Goal: Task Accomplishment & Management: Use online tool/utility

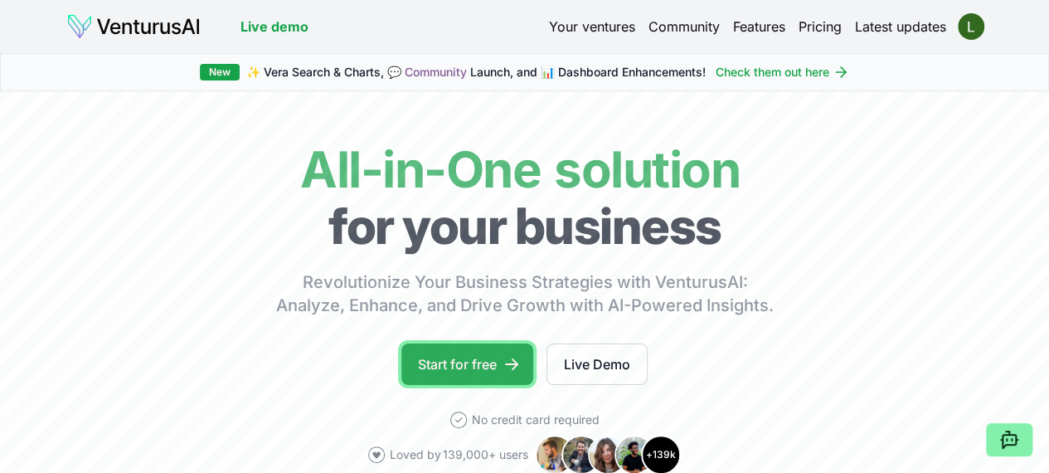
click at [486, 385] on link "Start for free" at bounding box center [467, 363] width 132 height 41
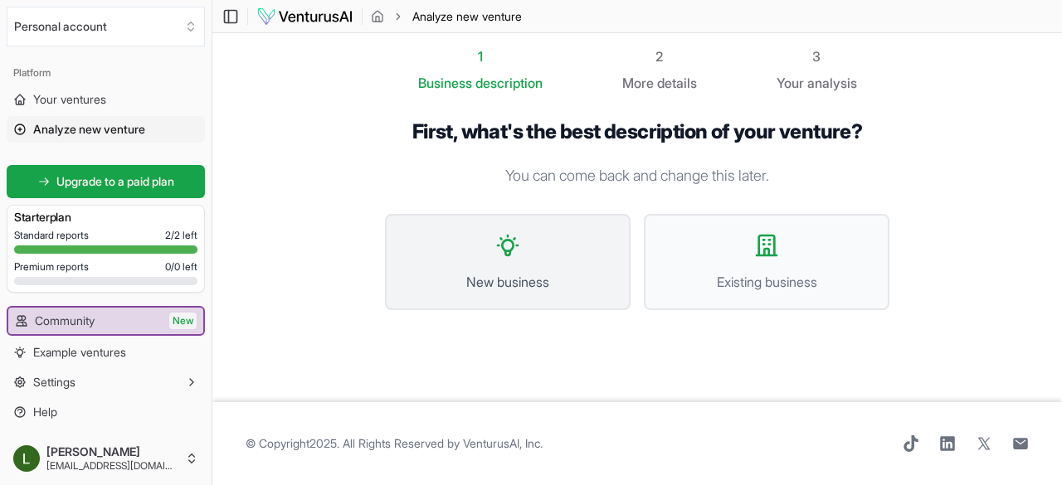
click at [533, 275] on span "New business" at bounding box center [507, 282] width 209 height 20
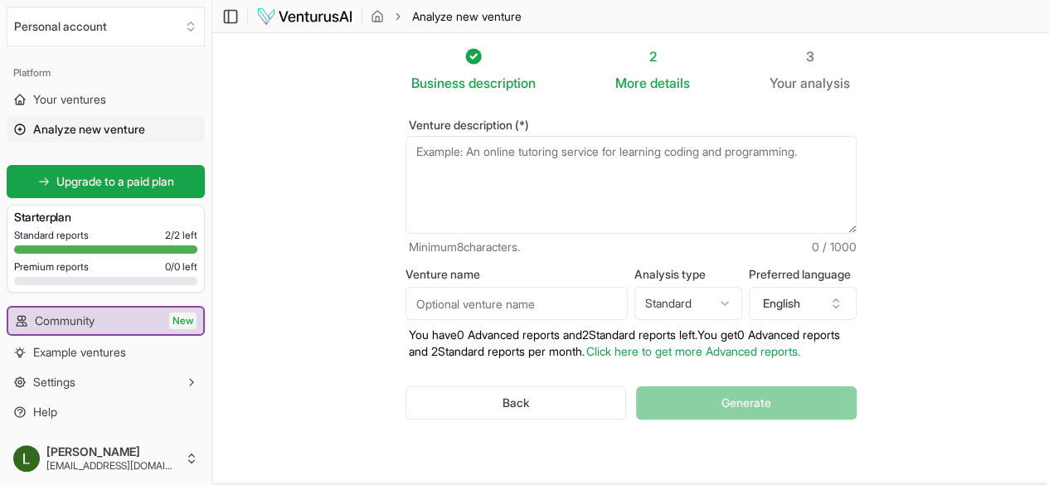
click at [437, 155] on textarea "Venture description (*)" at bounding box center [631, 185] width 451 height 98
click at [406, 148] on textarea "Venture description (*)" at bounding box center [631, 185] width 451 height 98
click at [131, 351] on link "Example ventures" at bounding box center [106, 352] width 198 height 27
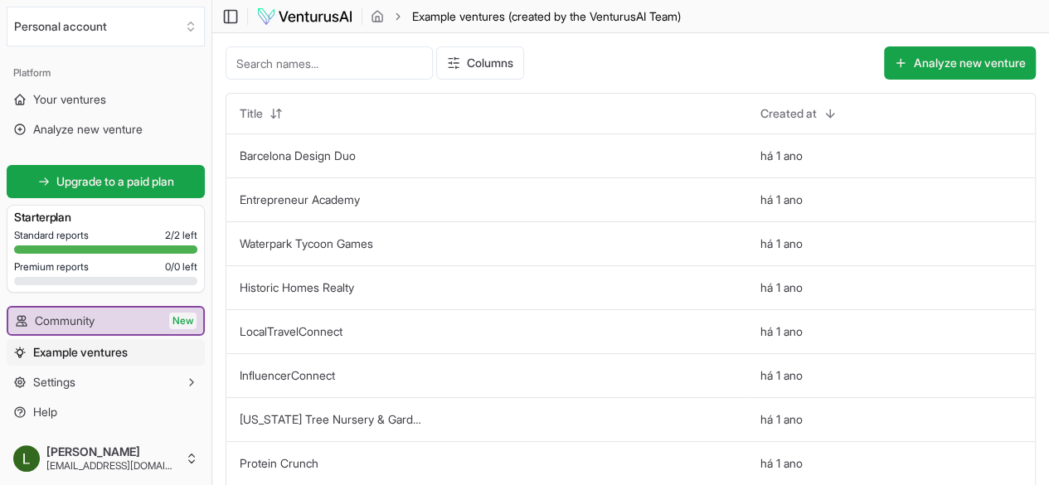
click at [128, 351] on span "Example ventures" at bounding box center [80, 352] width 95 height 17
click at [992, 69] on button "Analyze new venture" at bounding box center [960, 62] width 152 height 33
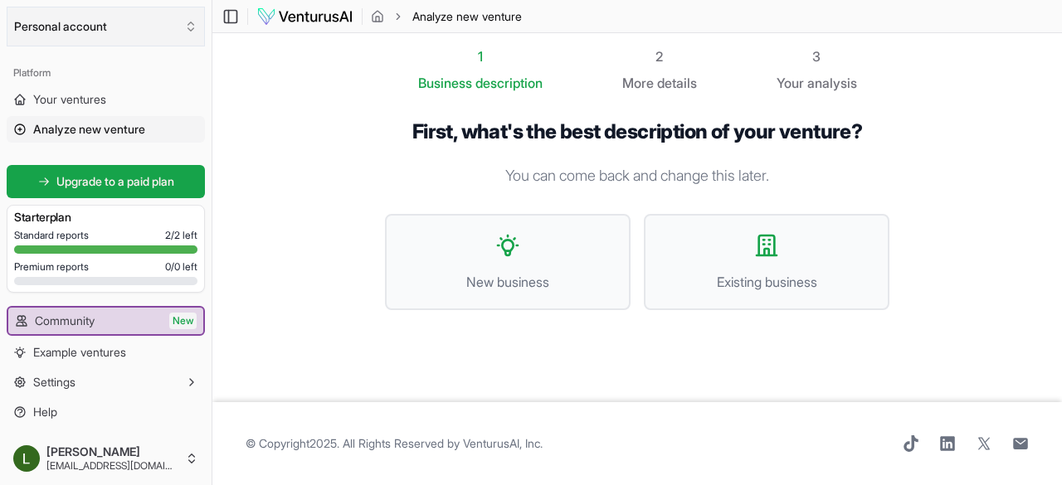
click at [187, 22] on icon "Select an organization" at bounding box center [190, 26] width 13 height 13
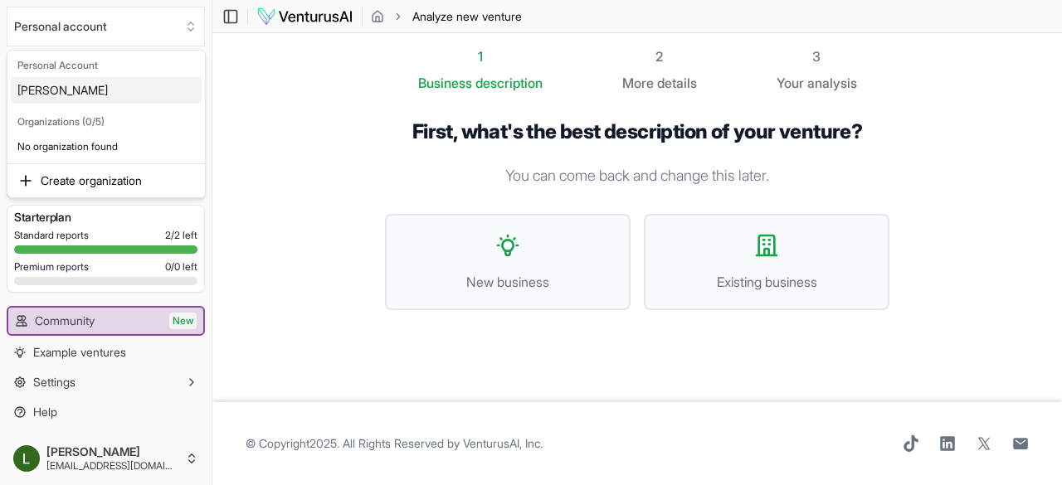
click at [306, 167] on html "We value your privacy We use cookies to enhance your browsing experience, serve…" at bounding box center [531, 242] width 1062 height 485
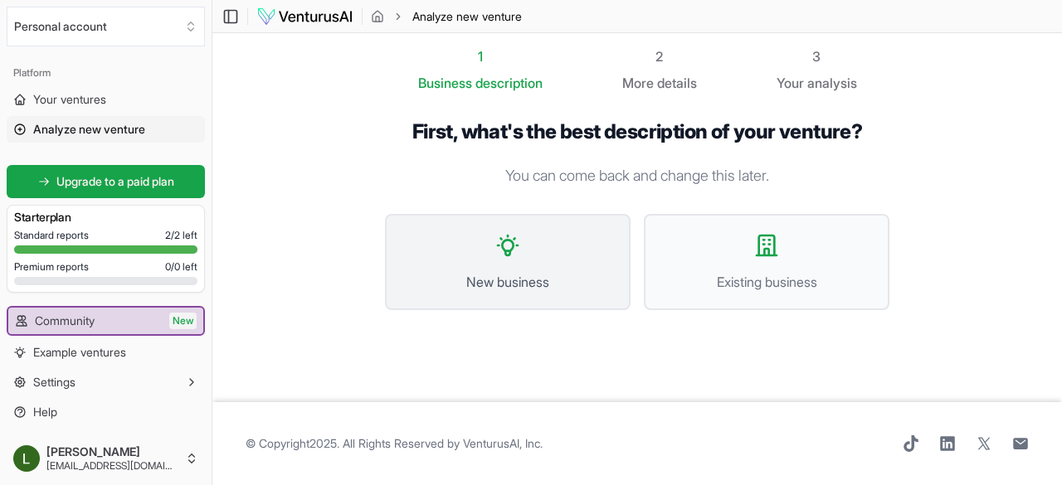
click at [555, 233] on button "New business" at bounding box center [508, 262] width 246 height 96
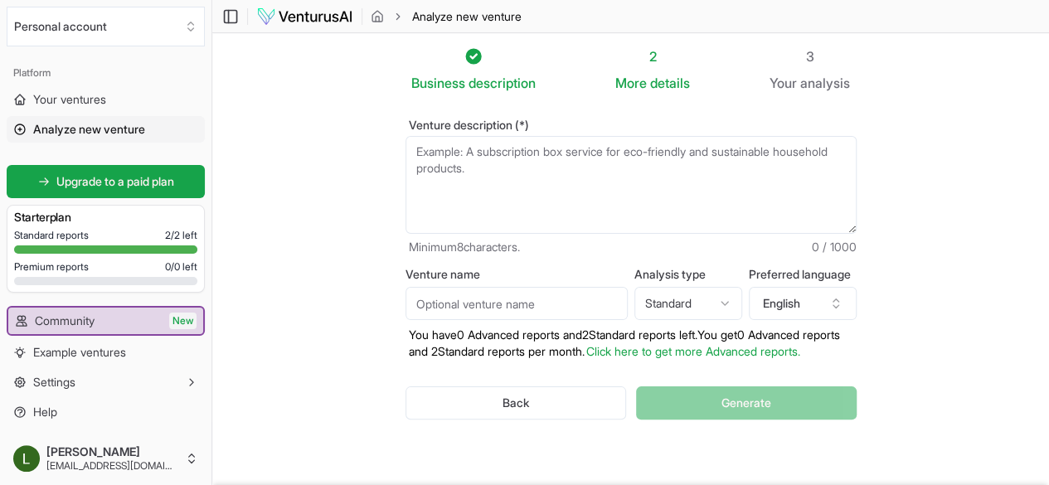
click at [418, 164] on textarea "Venture description (*)" at bounding box center [631, 185] width 451 height 98
paste textarea "Type Approval is the regulatory certification process that confirms a vehicle m…"
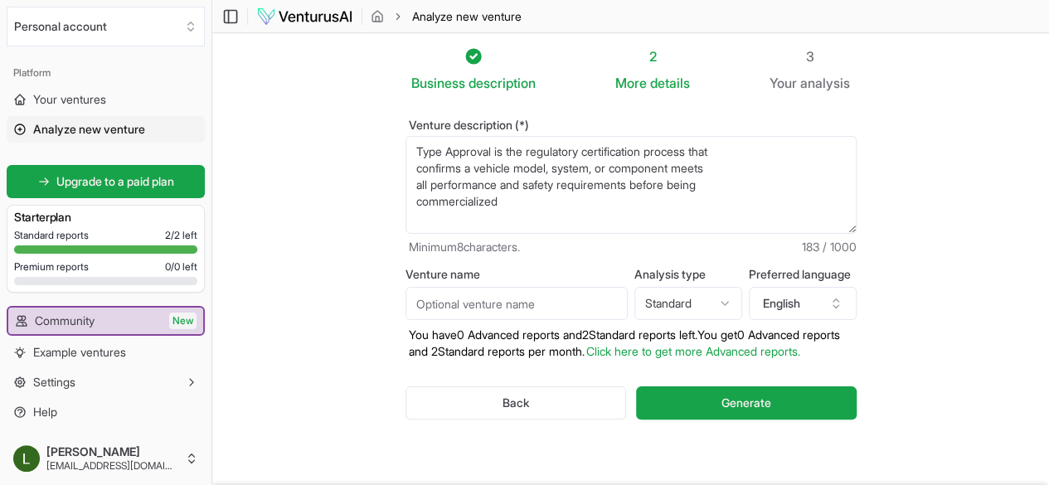
click at [708, 151] on textarea "Type Approval is the regulatory certification process that confirms a vehicle m…" at bounding box center [631, 185] width 451 height 98
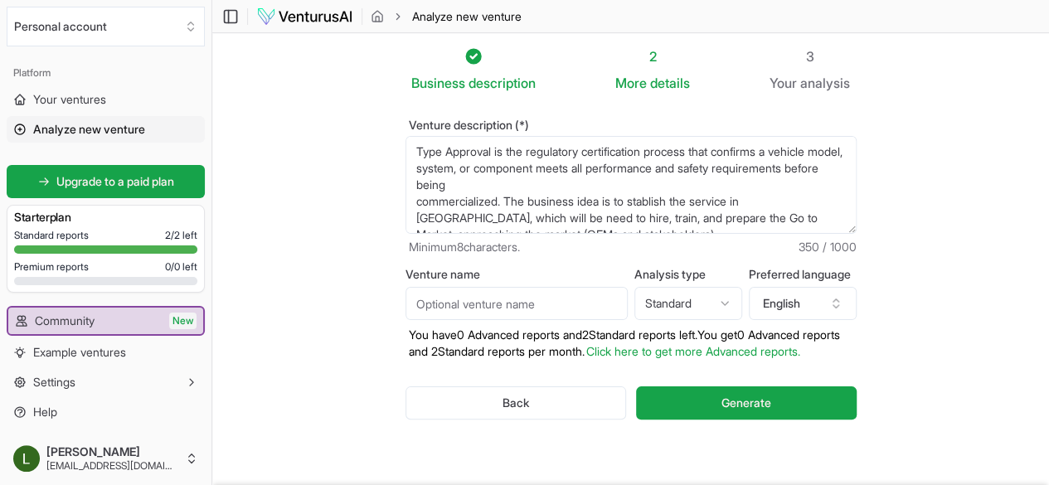
type textarea "Type Approval is the regulatory certification process that confirms a vehicle m…"
click at [518, 301] on input "Venture name" at bounding box center [517, 303] width 222 height 33
type input "Type Approval"
click at [718, 306] on html "We value your privacy We use cookies to enhance your browsing experience, serve…" at bounding box center [524, 242] width 1049 height 485
select select "advanced"
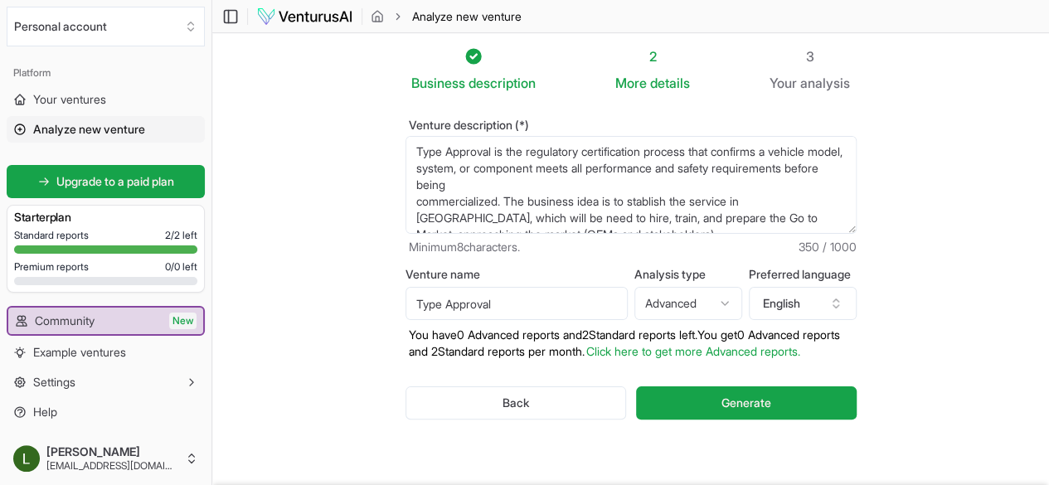
click at [661, 75] on span "details" at bounding box center [670, 83] width 40 height 17
click at [650, 82] on div "More details" at bounding box center [653, 83] width 75 height 20
click at [825, 77] on span "analysis" at bounding box center [825, 83] width 50 height 17
click at [506, 253] on span "Minimum 8 characters." at bounding box center [464, 247] width 111 height 17
click at [486, 299] on input "Type Approval" at bounding box center [517, 303] width 222 height 33
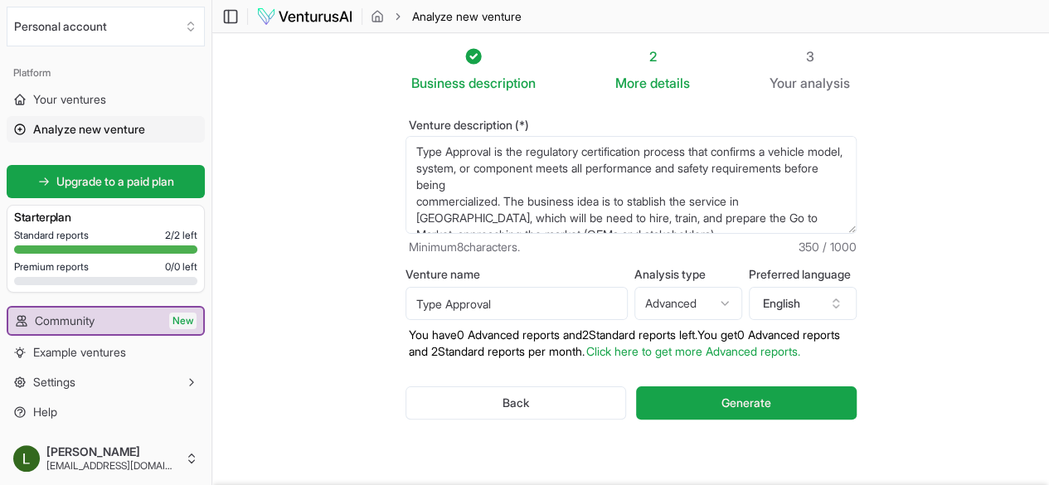
click at [513, 266] on form "Venture description (*) Type Approval is the regulatory certification process t…" at bounding box center [631, 282] width 451 height 327
click at [808, 401] on button "Generate" at bounding box center [746, 403] width 220 height 33
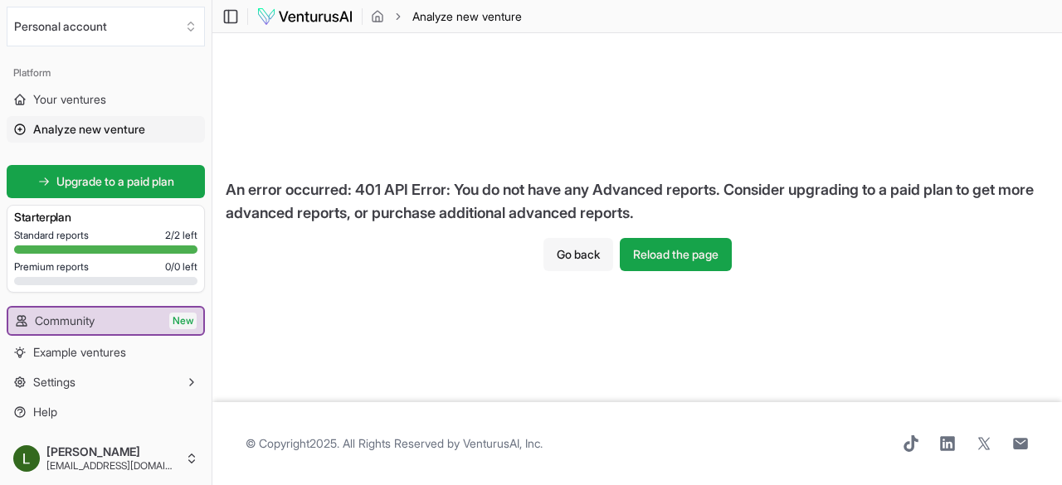
click at [581, 251] on button "Go back" at bounding box center [578, 254] width 70 height 33
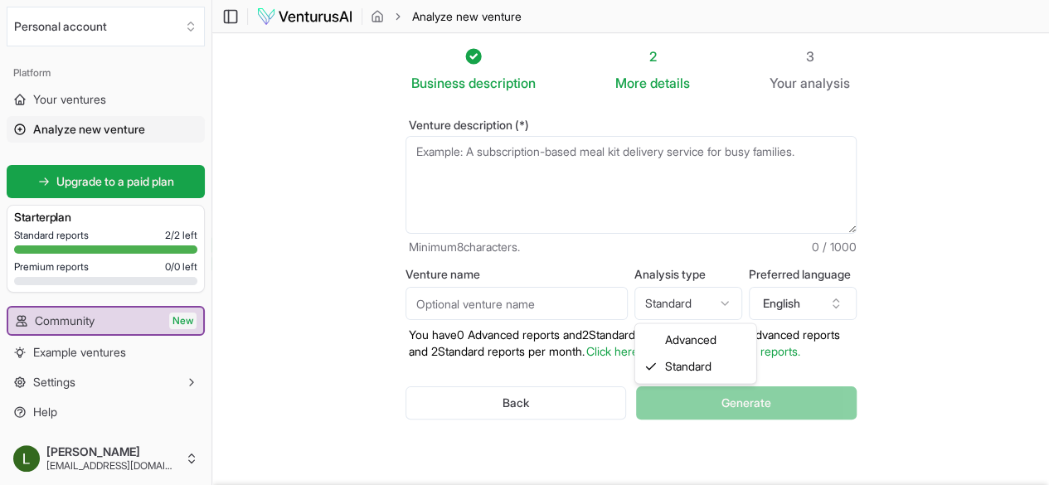
click at [673, 302] on html "We value your privacy We use cookies to enhance your browsing experience, serve…" at bounding box center [524, 242] width 1049 height 485
click at [489, 151] on textarea "Venture description (*)" at bounding box center [631, 185] width 451 height 98
paste textarea "Type Approval is the regulatory certification process that confirms a vehicle m…"
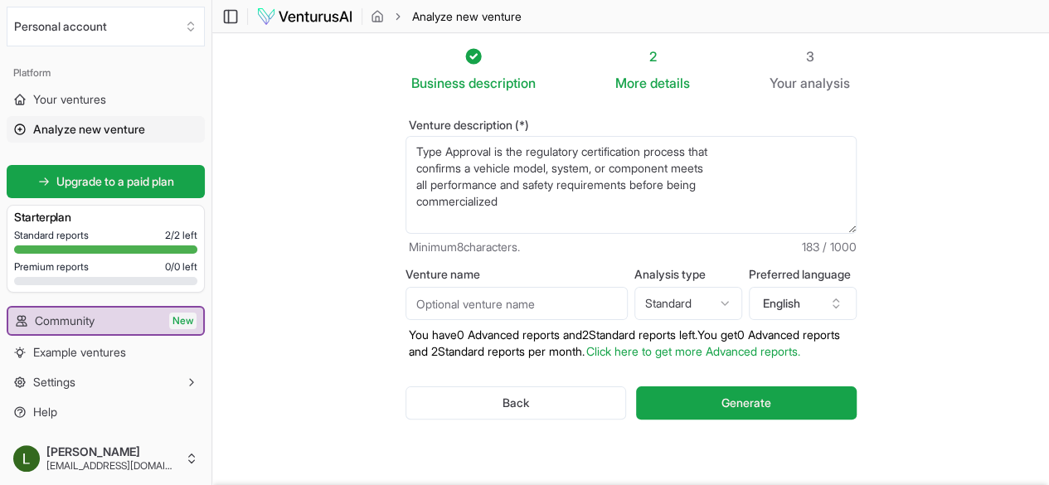
click at [710, 143] on textarea "Type Approval is the regulatory certification process that confirms a vehicle m…" at bounding box center [631, 185] width 451 height 98
type textarea "Type Approval is the regulatory certification process that confirms a vehicle m…"
click at [697, 387] on button "Generate" at bounding box center [746, 403] width 220 height 33
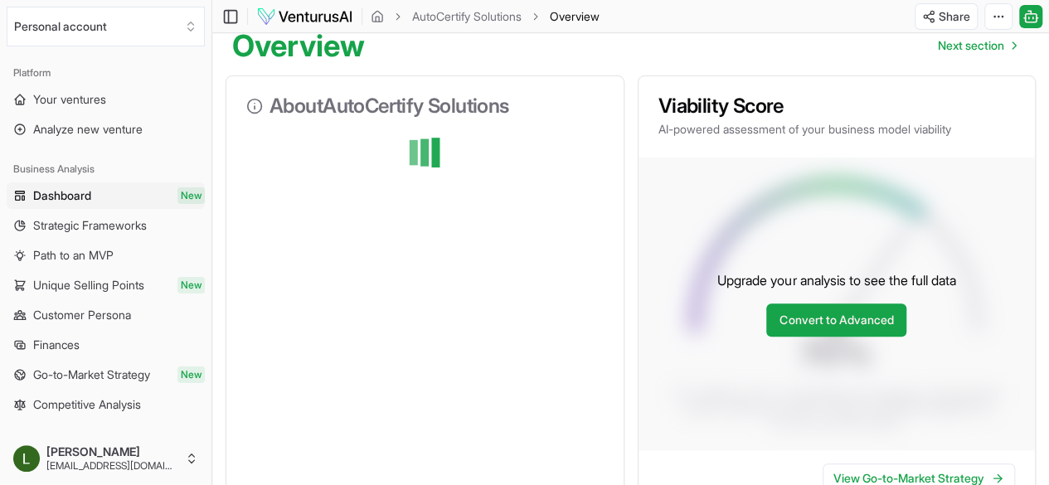
scroll to position [196, 0]
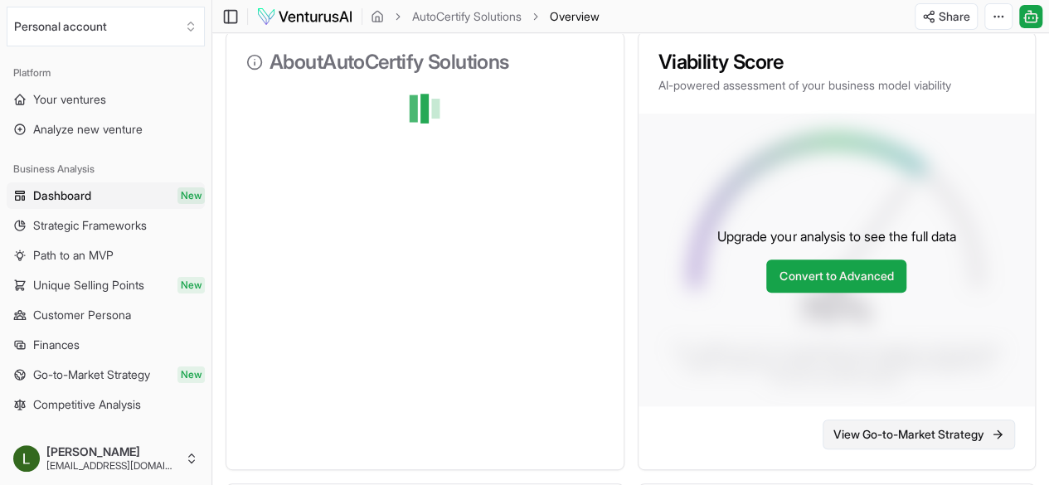
click at [955, 449] on link "View Go-to-Market Strategy" at bounding box center [919, 435] width 192 height 30
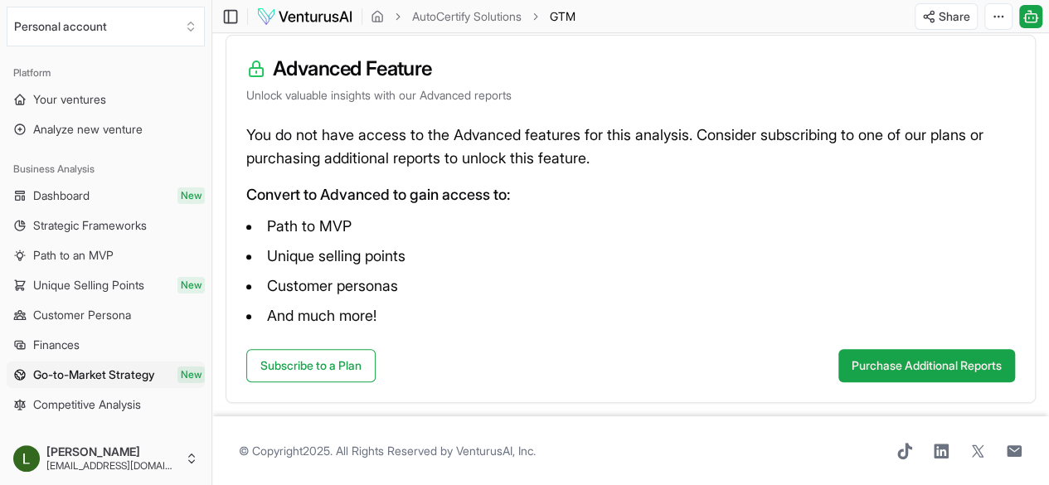
scroll to position [192, 0]
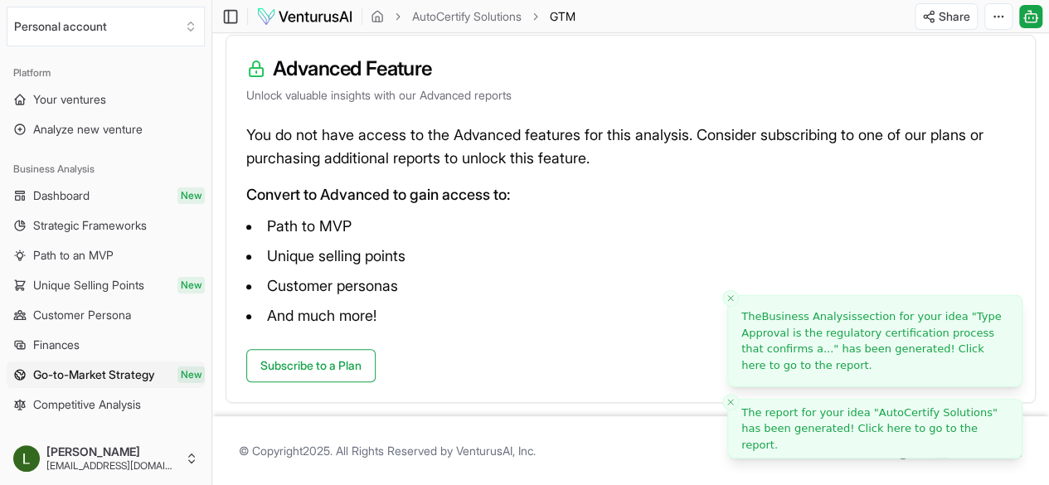
click at [776, 428] on link "The report for your idea " AutoCertify Solutions " has been generated! Click he…" at bounding box center [875, 429] width 267 height 49
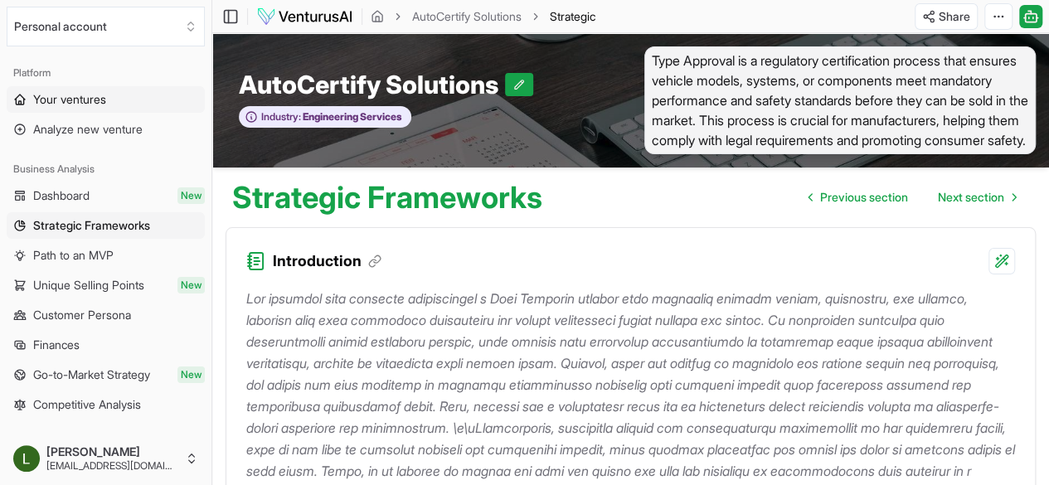
click at [46, 100] on span "Your ventures" at bounding box center [69, 99] width 73 height 17
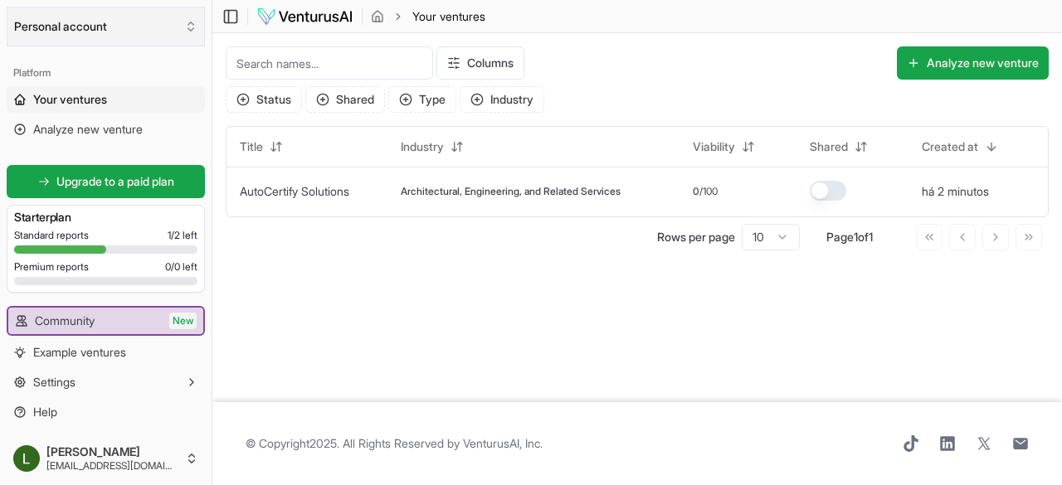
click at [173, 28] on button "Personal account" at bounding box center [106, 27] width 198 height 40
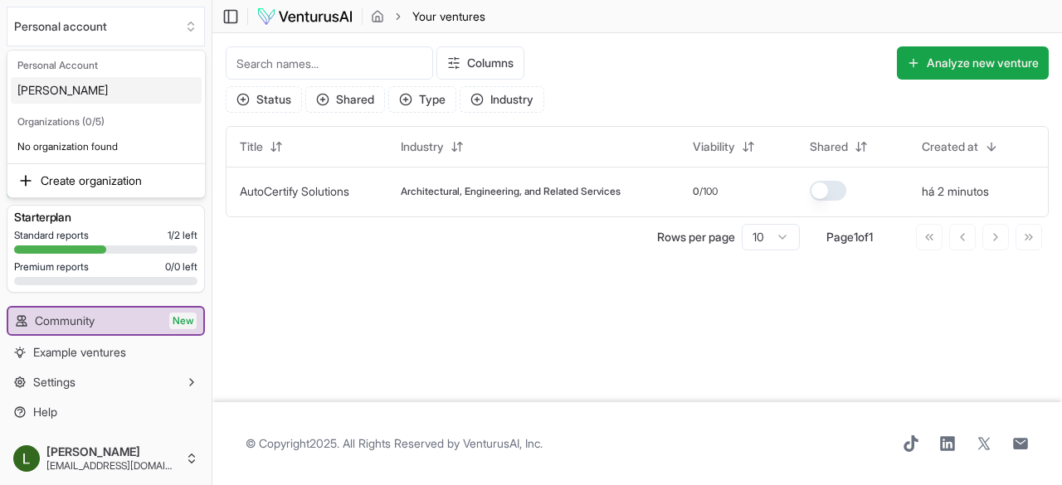
click at [117, 34] on html "We value your privacy We use cookies to enhance your browsing experience, serve…" at bounding box center [531, 242] width 1062 height 485
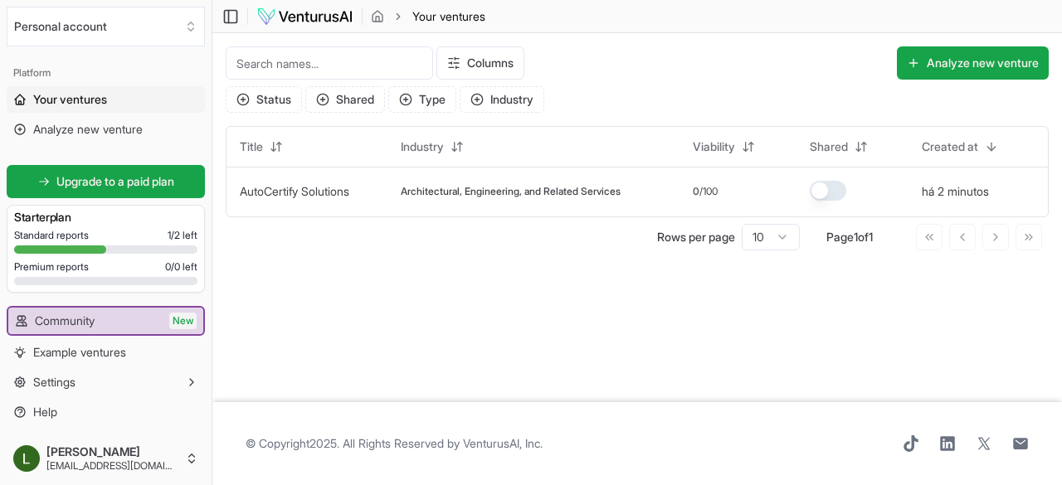
click at [306, 19] on img at bounding box center [304, 17] width 97 height 20
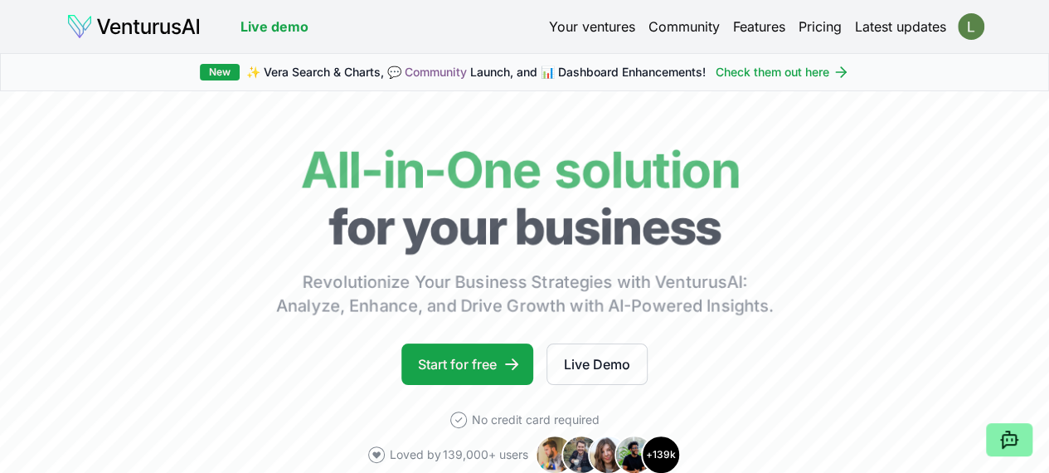
click at [971, 27] on html "We value your privacy We use cookies to enhance your browsing experience, serve…" at bounding box center [524, 236] width 1049 height 473
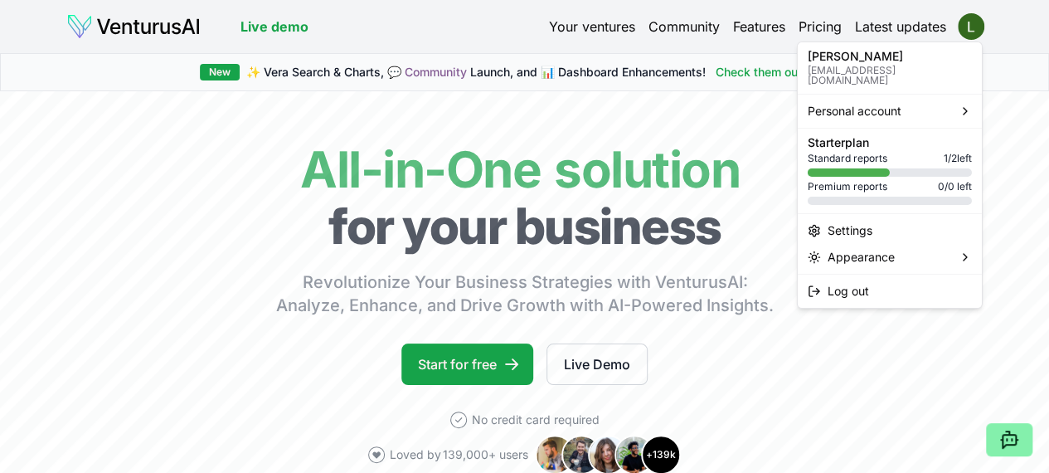
click at [654, 124] on html "We value your privacy We use cookies to enhance your browsing experience, serve…" at bounding box center [524, 236] width 1049 height 473
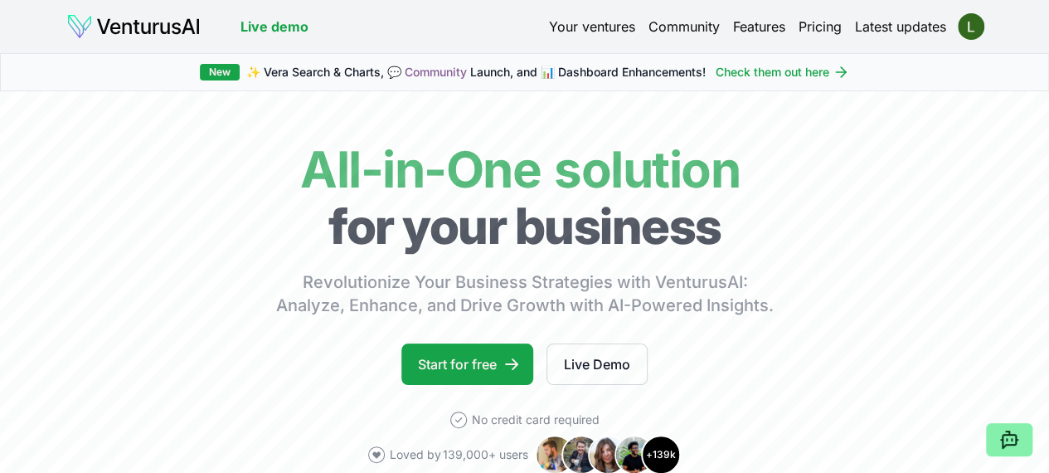
click at [282, 24] on link "Live demo" at bounding box center [275, 27] width 68 height 20
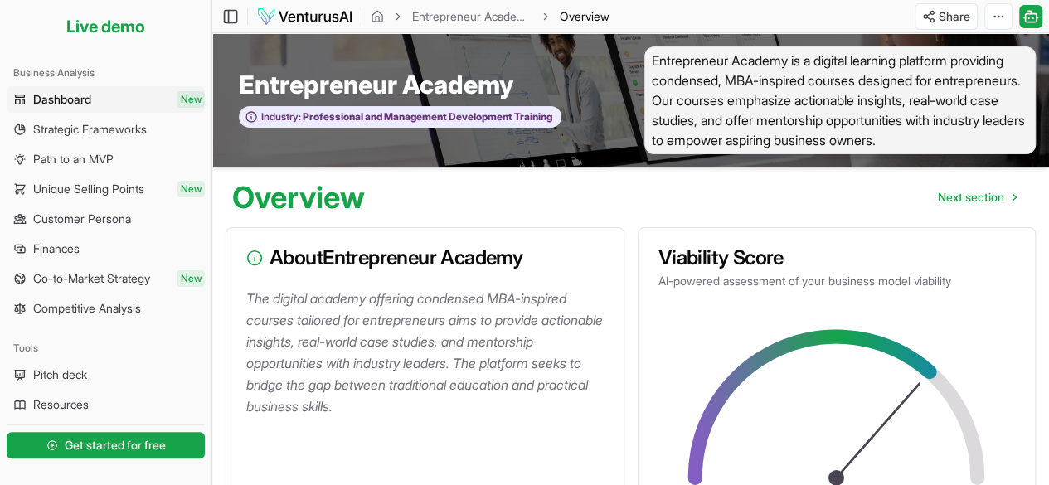
click at [316, 10] on img at bounding box center [304, 17] width 97 height 20
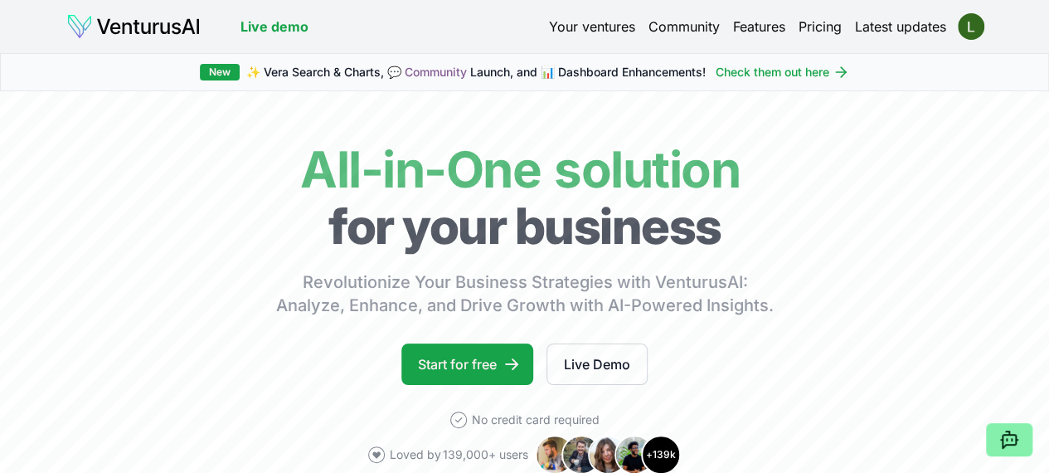
click at [830, 29] on link "Pricing" at bounding box center [820, 27] width 43 height 20
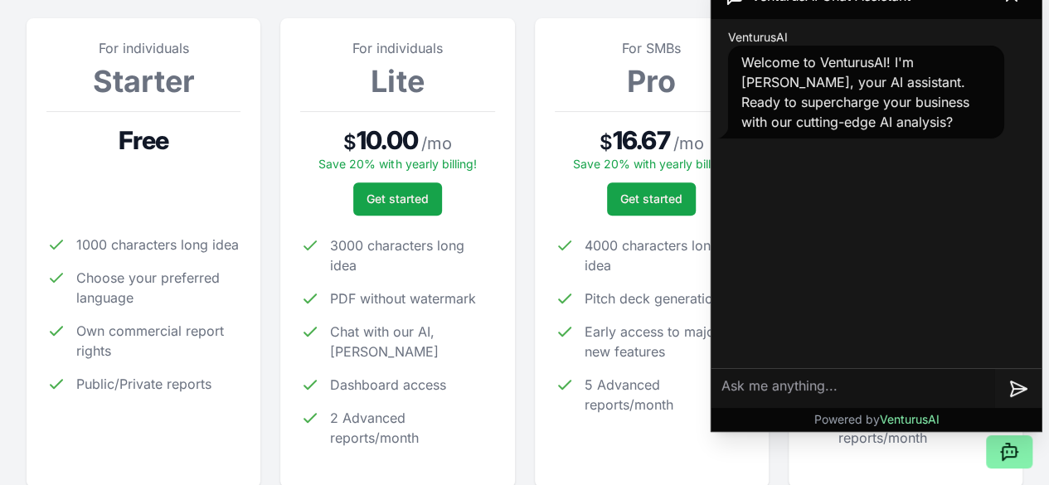
scroll to position [265, 0]
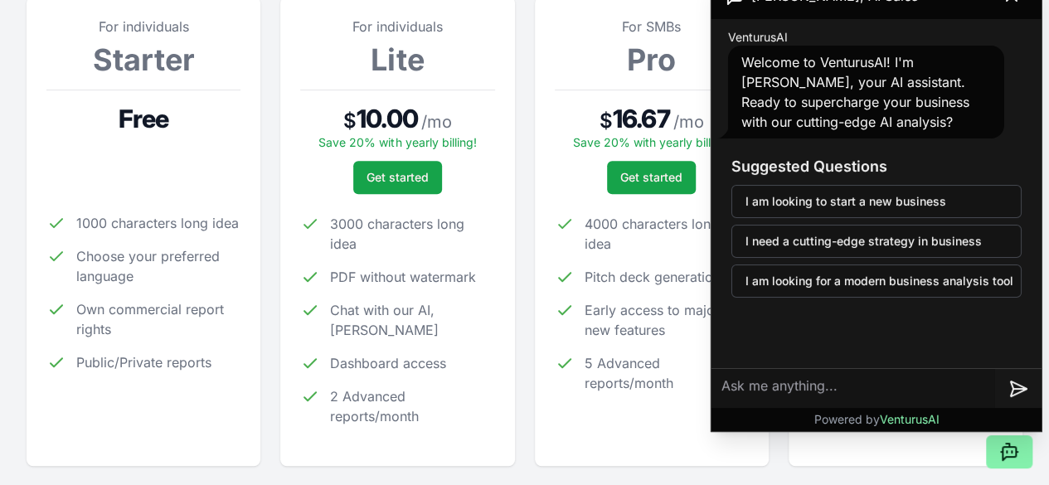
click at [611, 446] on div "For SMBs Pro $ 16.67 / mo Save 20% with yearly billing! Get started 4000 charac…" at bounding box center [652, 232] width 194 height 430
click at [884, 461] on div "For enterprise Enterprise $ 249.99 / mo Save 20% with yearly billing! Switch to…" at bounding box center [906, 232] width 234 height 470
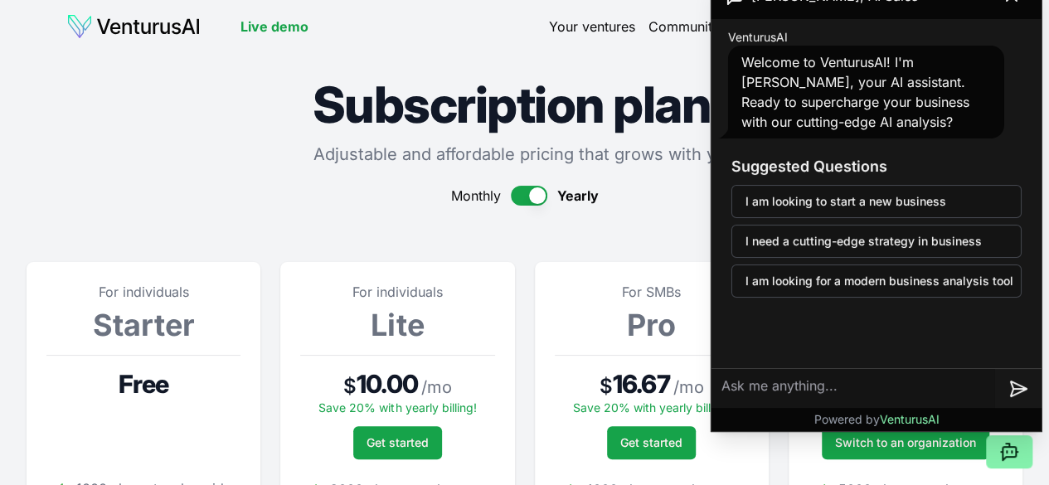
click at [581, 34] on link "Your ventures" at bounding box center [592, 27] width 86 height 20
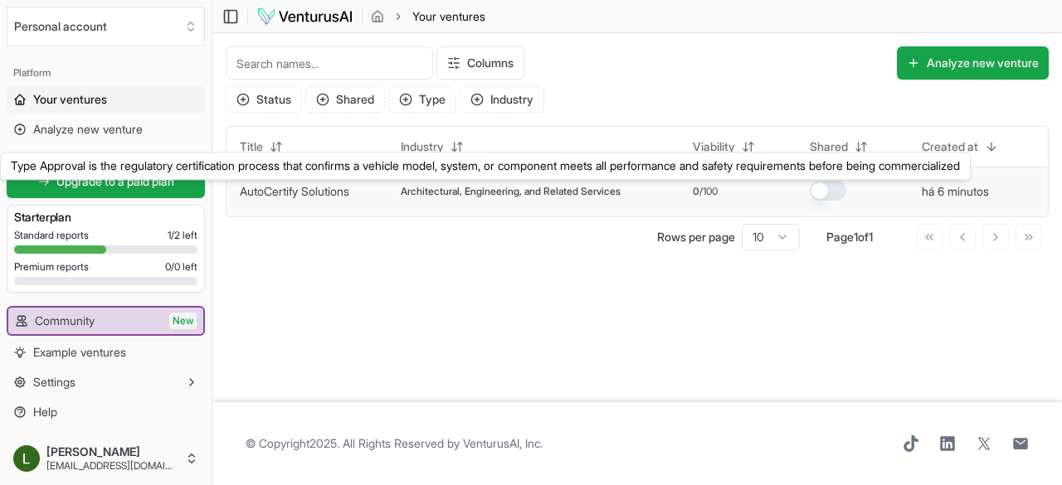
click at [267, 197] on link "AutoCertify Solutions" at bounding box center [294, 191] width 109 height 14
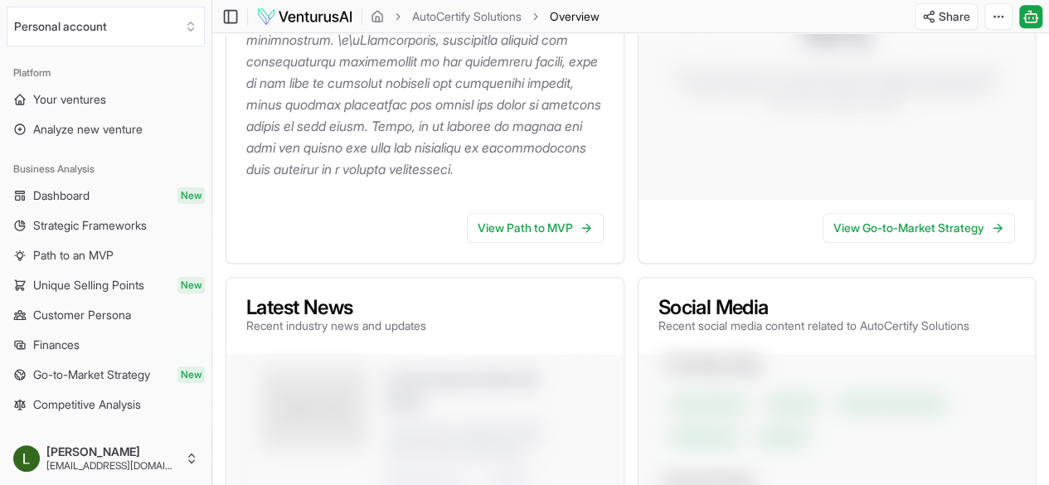
scroll to position [533, 0]
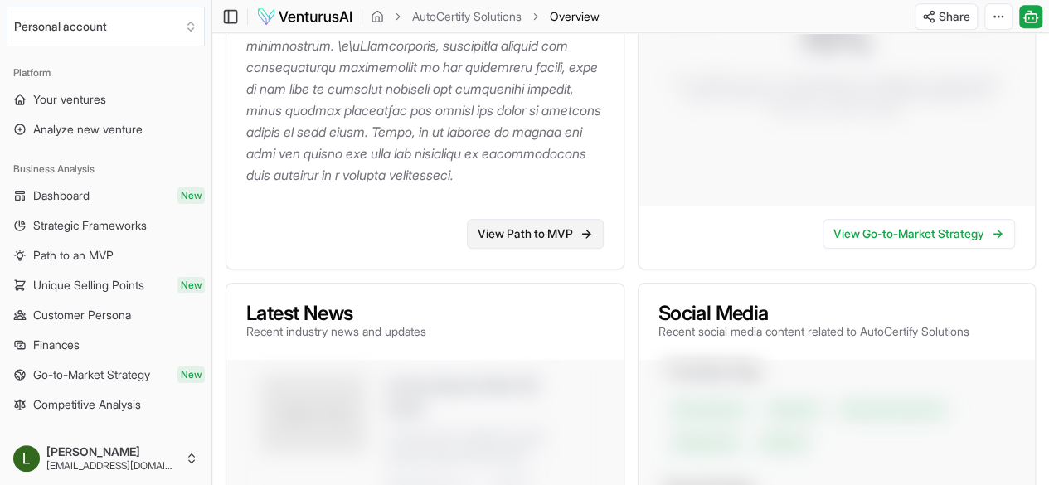
click at [513, 249] on link "View Path to MVP" at bounding box center [535, 234] width 137 height 30
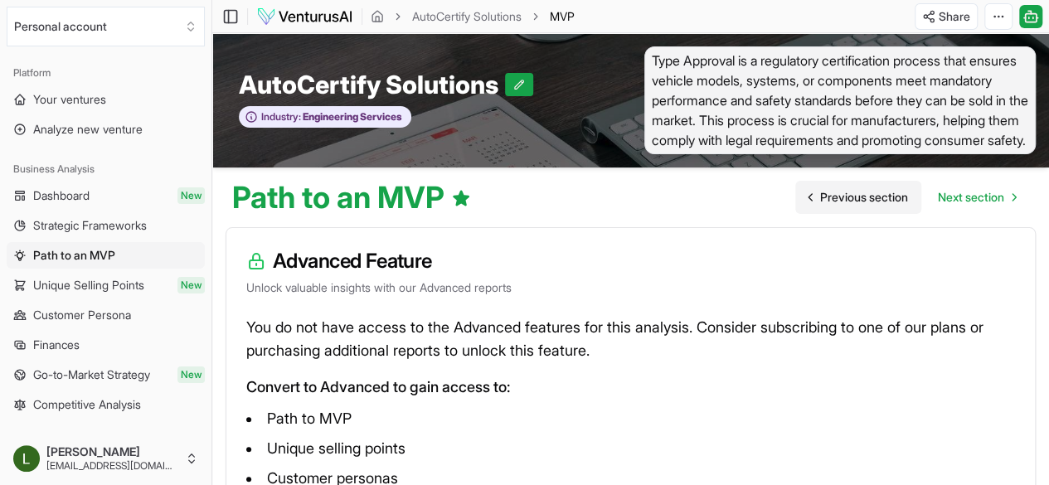
click at [836, 206] on span "Previous section" at bounding box center [864, 197] width 88 height 17
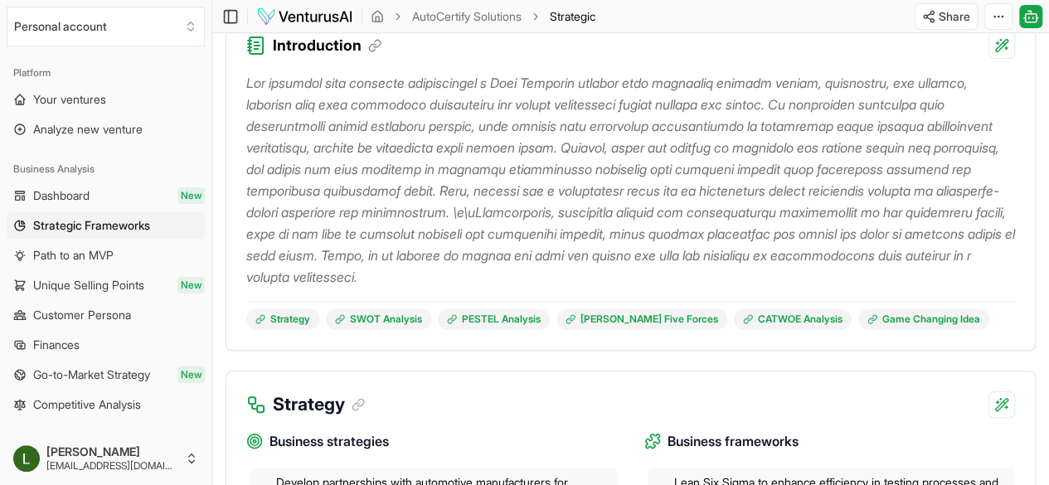
scroll to position [249, 0]
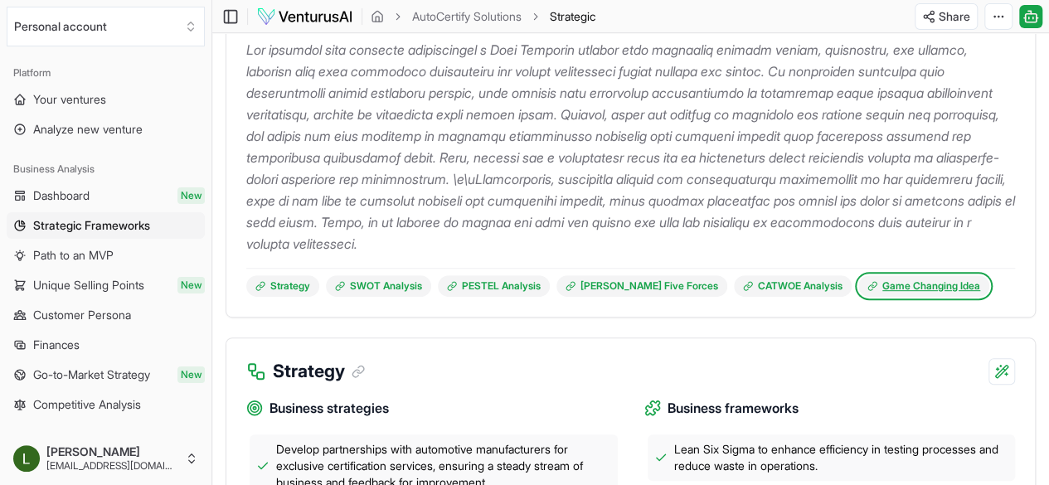
click at [904, 297] on link "Game Changing Idea" at bounding box center [924, 286] width 131 height 22
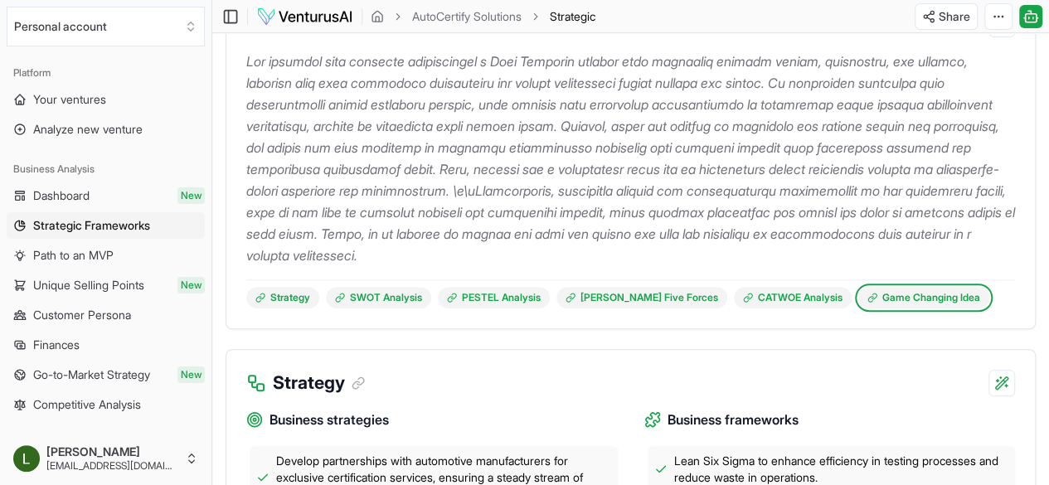
scroll to position [210, 0]
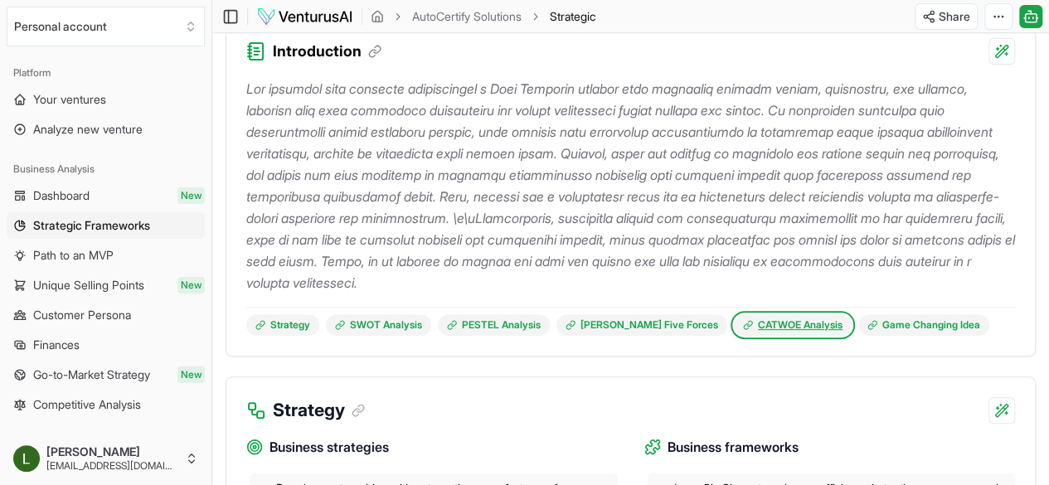
click at [759, 336] on link "CATWOE Analysis" at bounding box center [793, 325] width 118 height 22
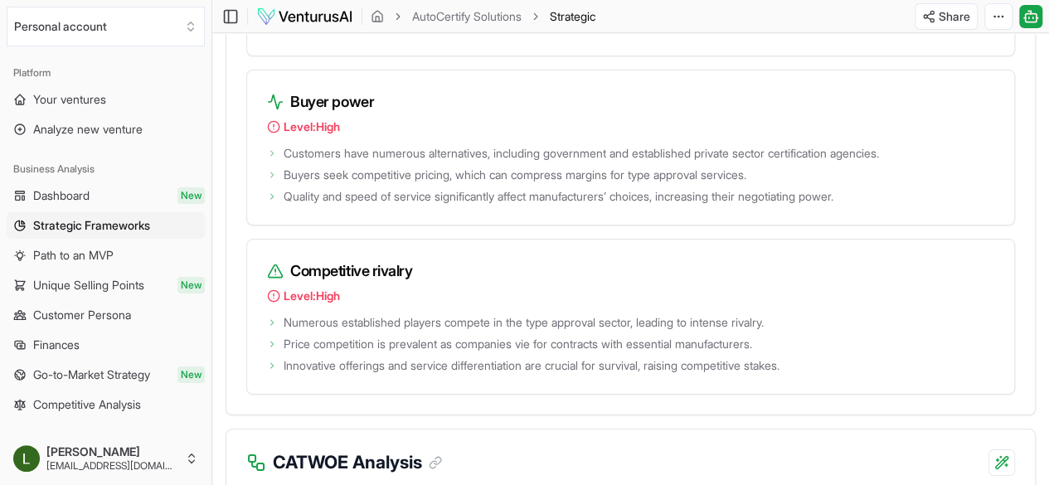
scroll to position [3014, 0]
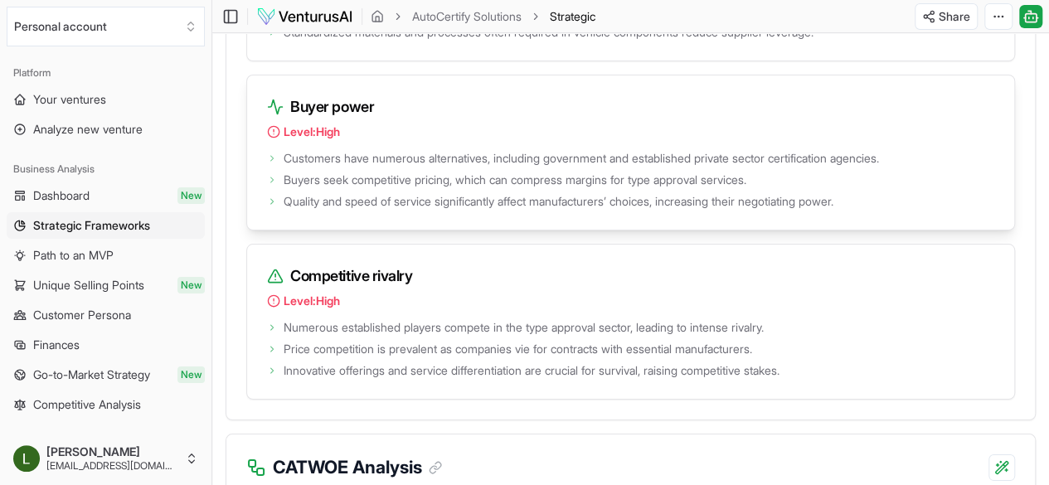
click at [871, 119] on h3 "Buyer power" at bounding box center [630, 106] width 727 height 23
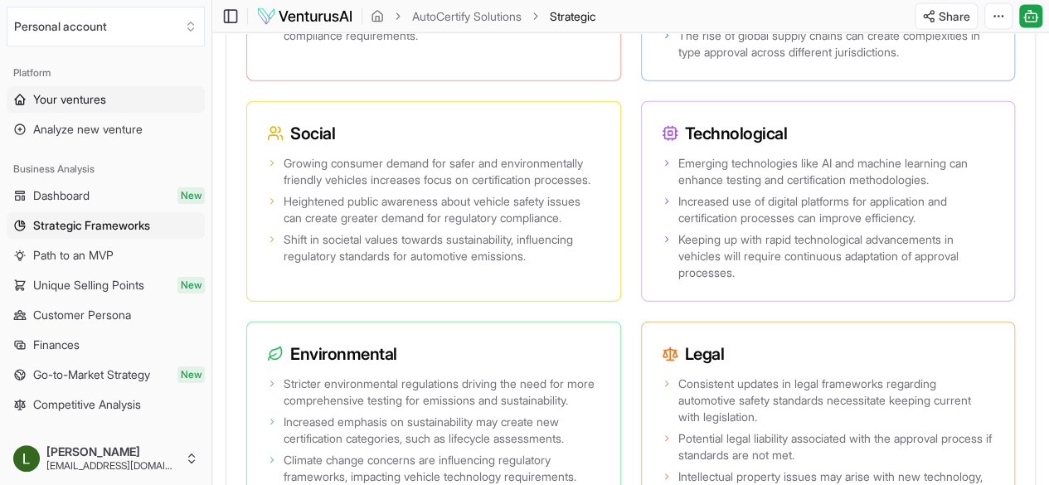
scroll to position [1783, 0]
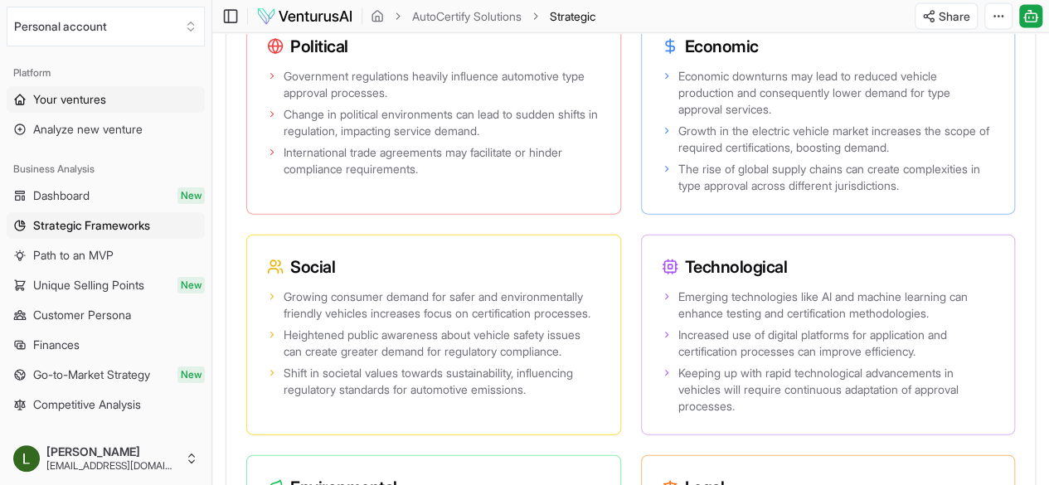
drag, startPoint x: 517, startPoint y: 220, endPoint x: 71, endPoint y: 111, distance: 458.5
click at [69, 109] on link "Your ventures" at bounding box center [106, 99] width 198 height 27
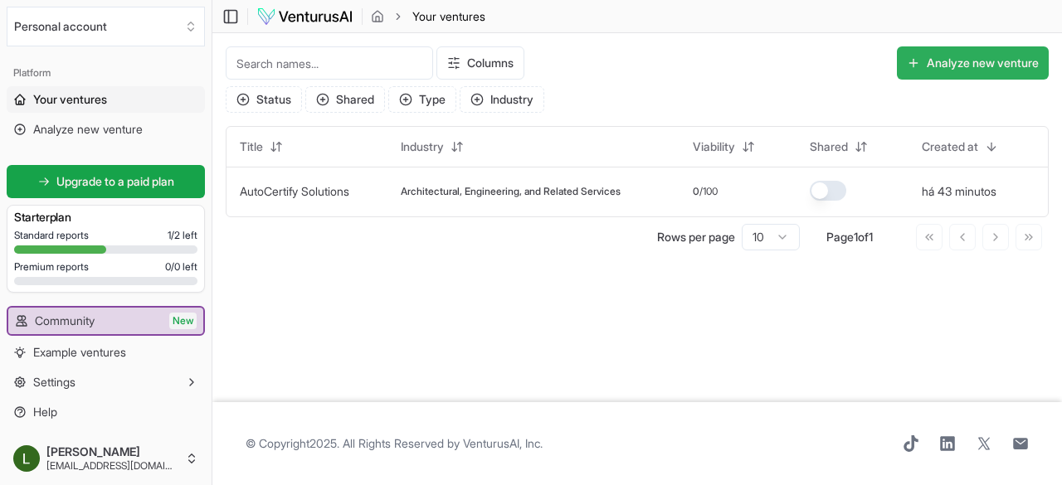
click at [922, 58] on button "Analyze new venture" at bounding box center [973, 62] width 152 height 33
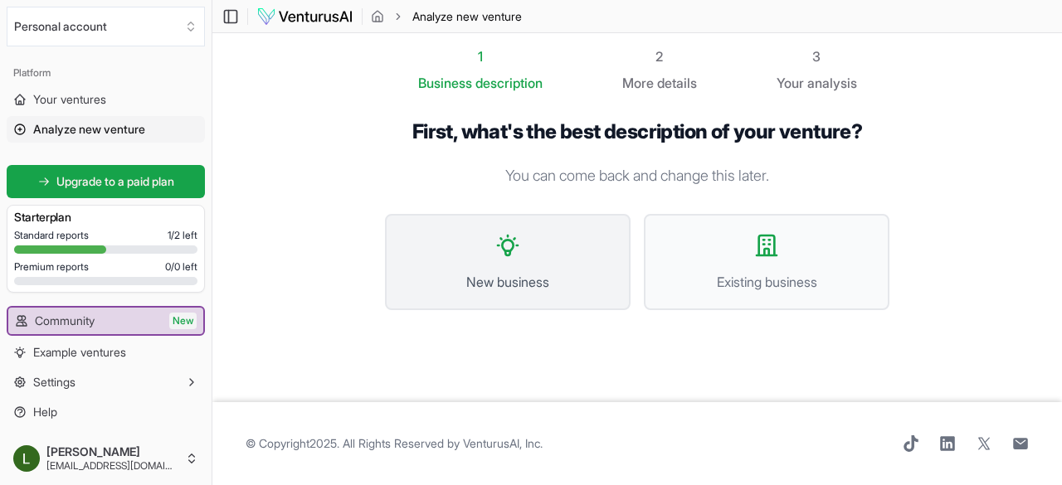
click at [502, 270] on button "New business" at bounding box center [508, 262] width 246 height 96
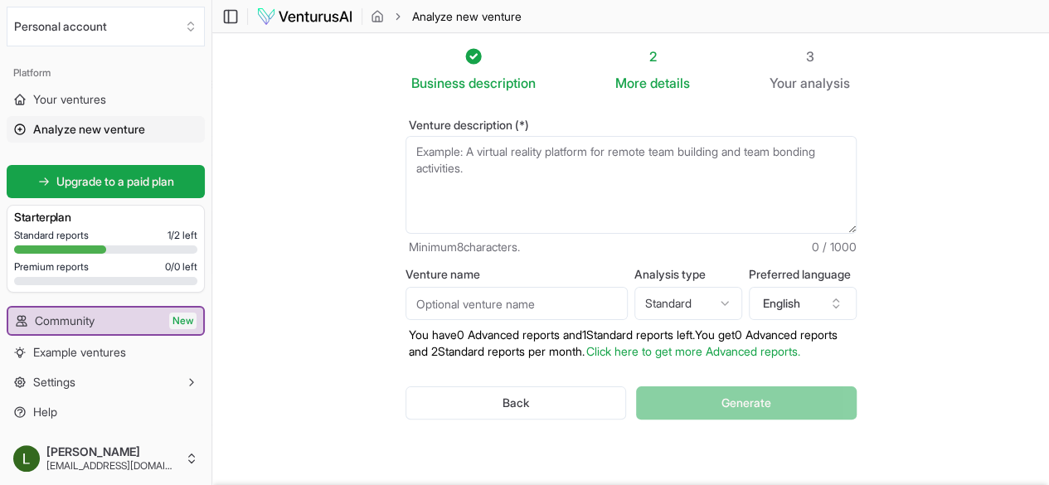
click at [425, 299] on input "Venture name" at bounding box center [517, 303] width 222 height 33
type input "AIRA"
click at [406, 148] on textarea "Venture description (*)" at bounding box center [631, 185] width 451 height 98
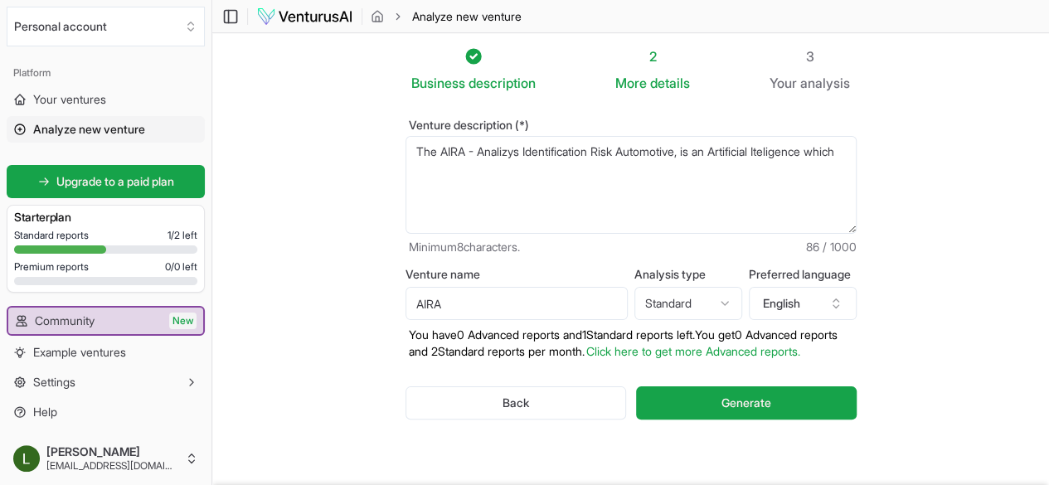
drag, startPoint x: 468, startPoint y: 153, endPoint x: 440, endPoint y: 185, distance: 42.9
drag, startPoint x: 440, startPoint y: 185, endPoint x: 413, endPoint y: 188, distance: 26.8
click at [413, 188] on textarea "The AIRA - Analizys Identification Risk Automotive, is an Artificial Iteligence…" at bounding box center [631, 185] width 451 height 98
click at [846, 150] on textarea "The AIRA - Analizys Identification Risk Automotive, is an Artificial Iteligence…" at bounding box center [631, 185] width 451 height 98
click at [769, 140] on textarea "The AIRA - Analizys Identification Risk Automotive, is an Artificial Iteligence…" at bounding box center [631, 185] width 451 height 98
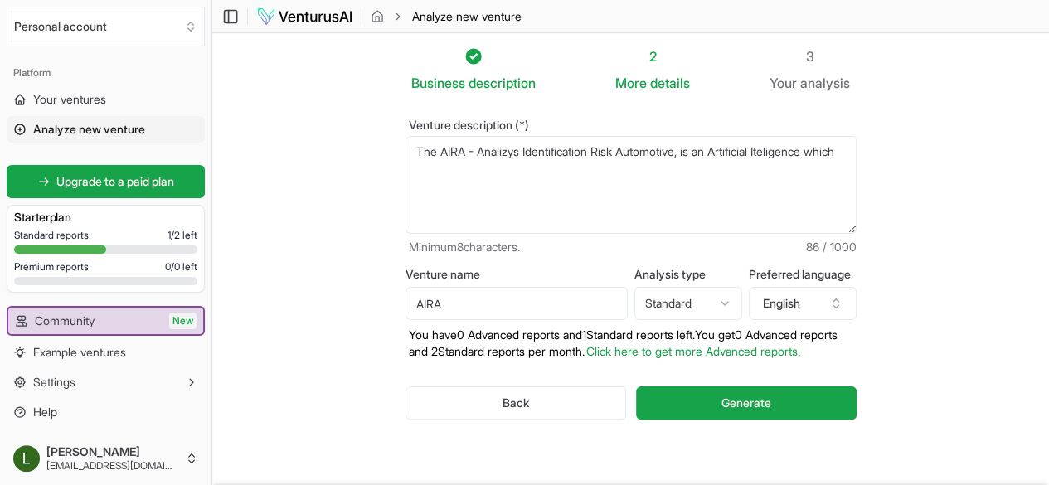
click at [751, 155] on textarea "The AIRA - Analizys Identification Risk Automotive, is an Artificial Iteligence…" at bounding box center [631, 185] width 451 height 98
click at [857, 153] on textarea "The AIRA - Analizys Identification Risk Automotive, is an Artificial Inteligenc…" at bounding box center [631, 185] width 451 height 98
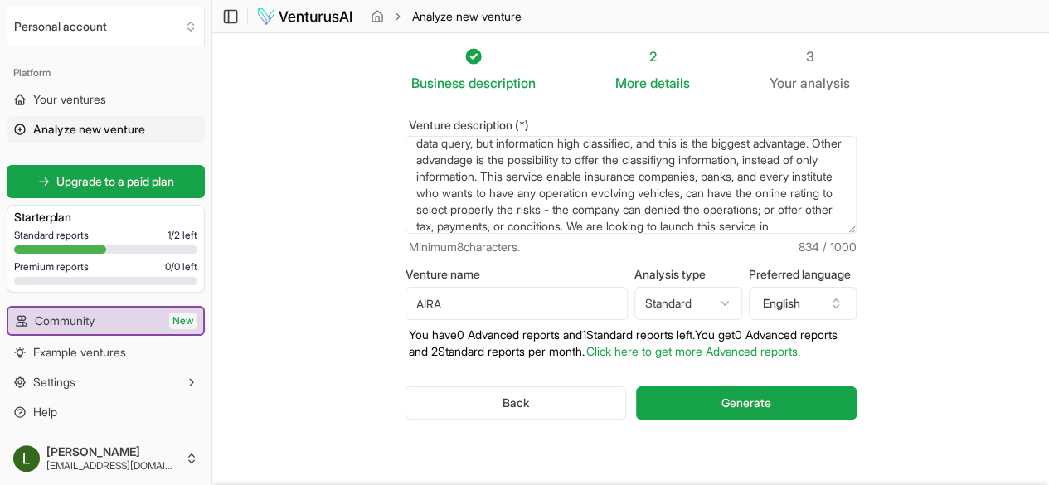
scroll to position [7, 0]
paste textarea "AIRA (Analytical Identification Risk Automotive) is an artificial intelligence …"
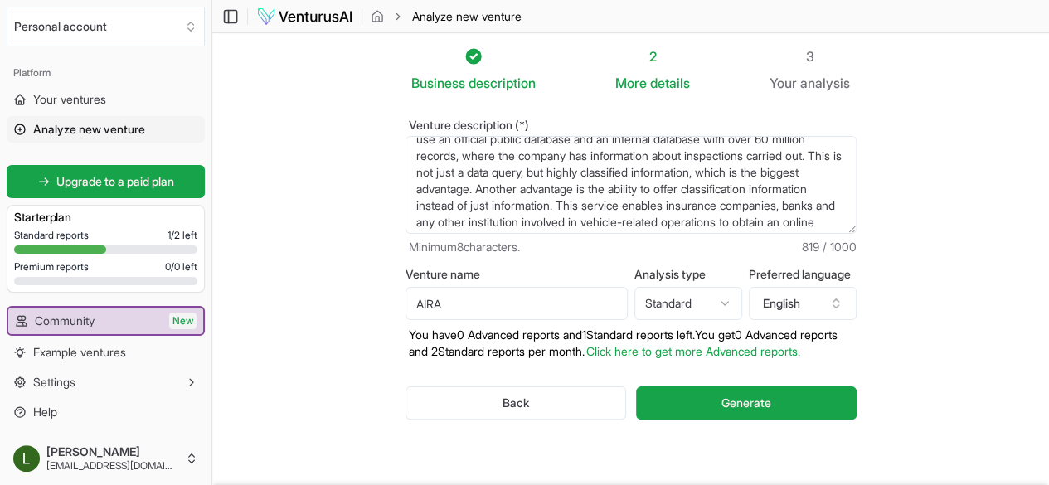
scroll to position [83, 0]
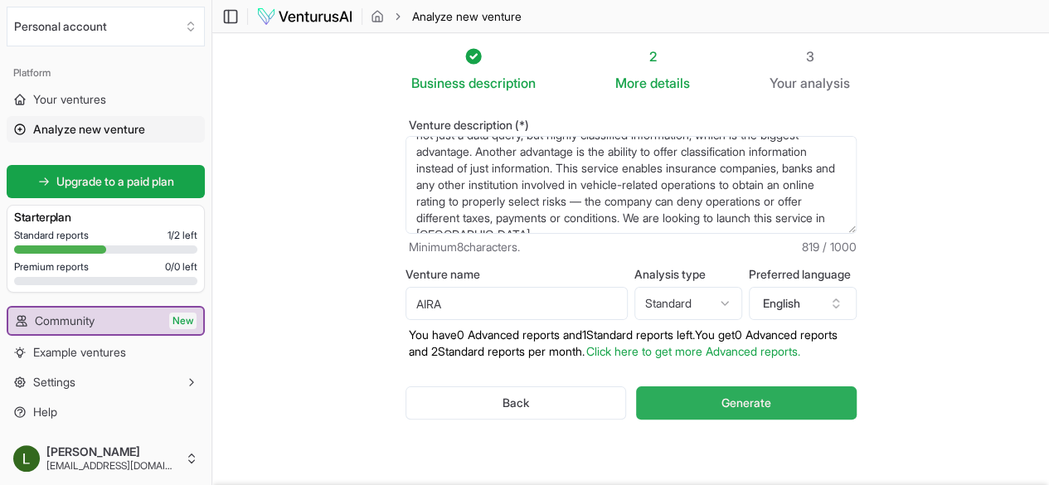
type textarea "AIRA (Analytical Identification Risk Automotive) is an artificial intelligence …"
click at [747, 400] on span "Generate" at bounding box center [747, 403] width 50 height 17
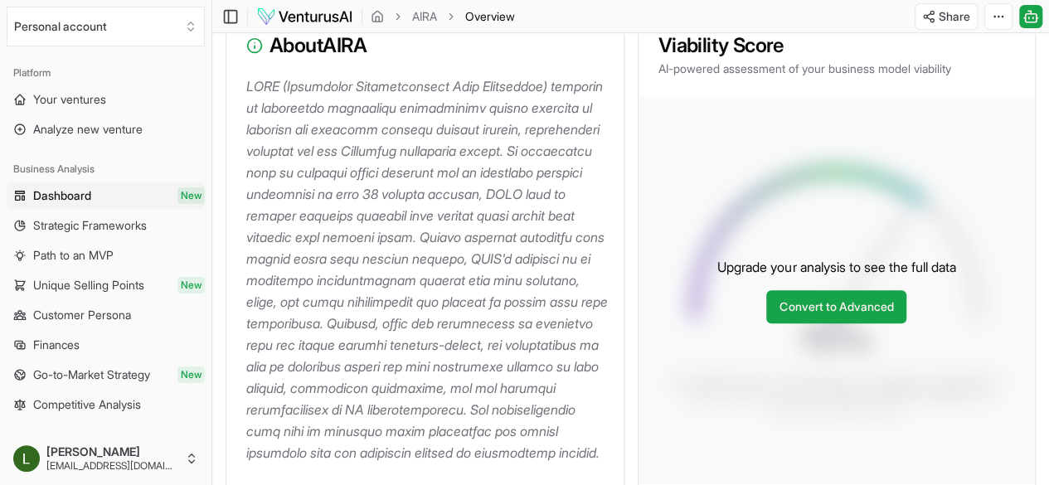
scroll to position [328, 0]
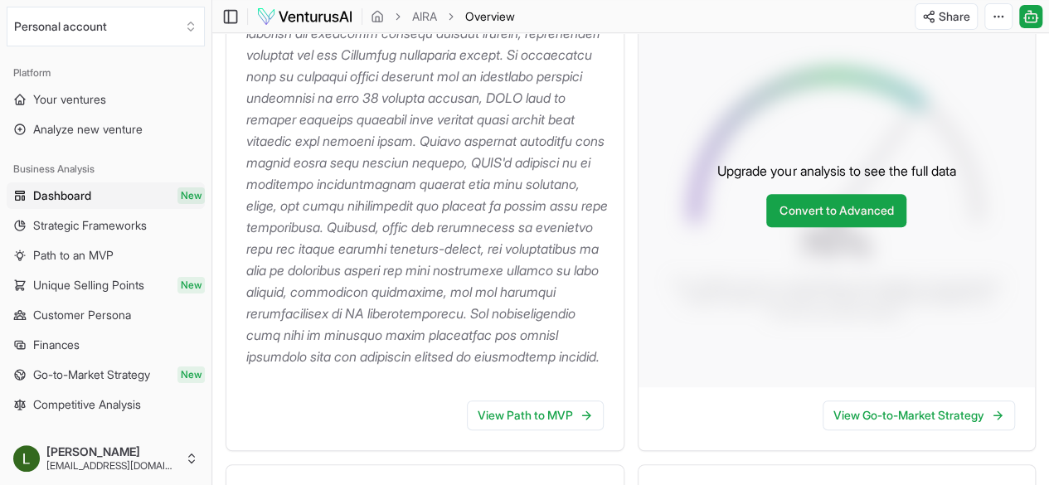
click at [494, 260] on p at bounding box center [428, 173] width 364 height 388
click at [544, 431] on link "View Path to MVP" at bounding box center [535, 416] width 137 height 30
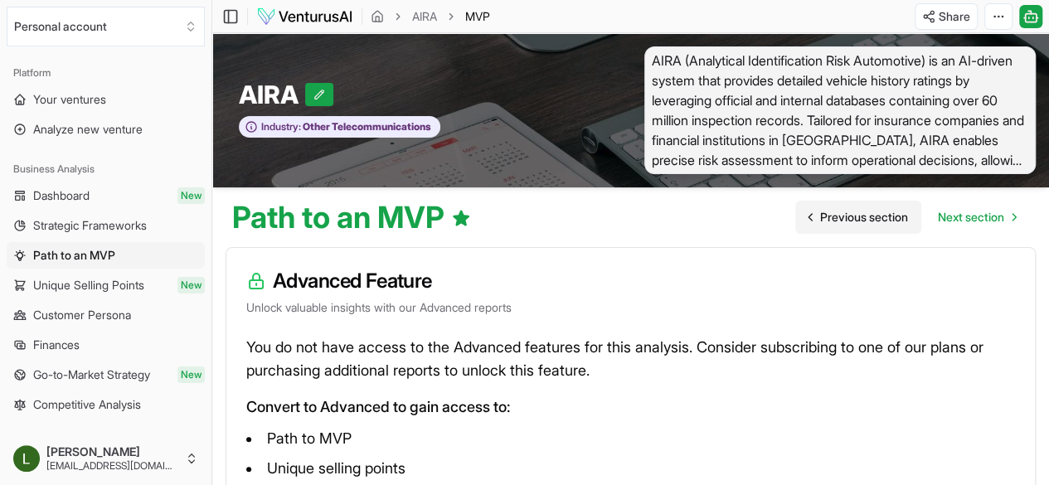
click at [846, 225] on span "Previous section" at bounding box center [864, 217] width 88 height 17
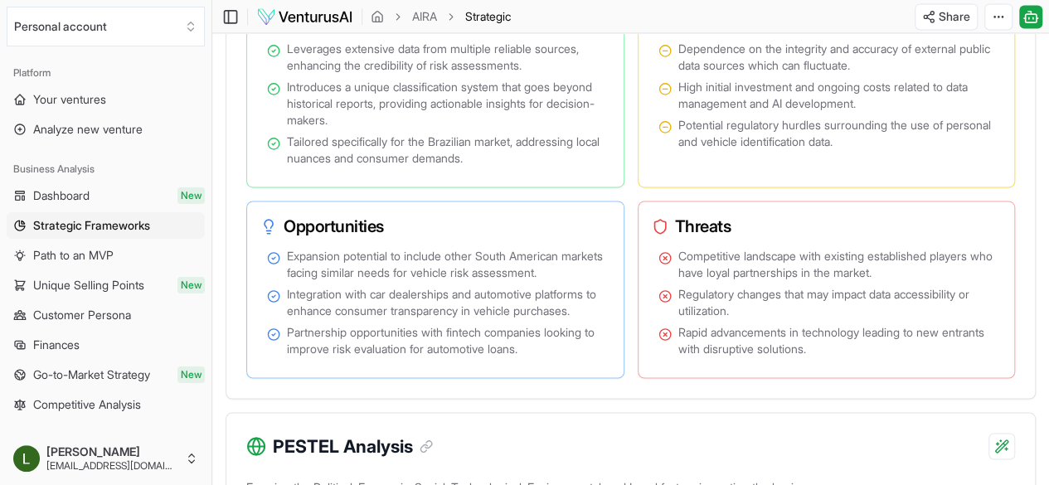
scroll to position [1203, 0]
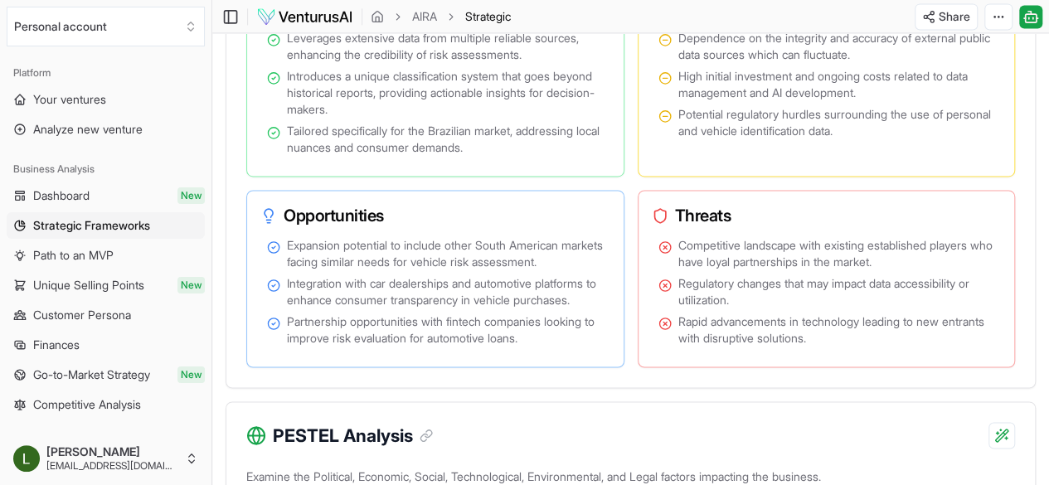
click at [896, 421] on div "PESTEL Analysis" at bounding box center [630, 425] width 809 height 46
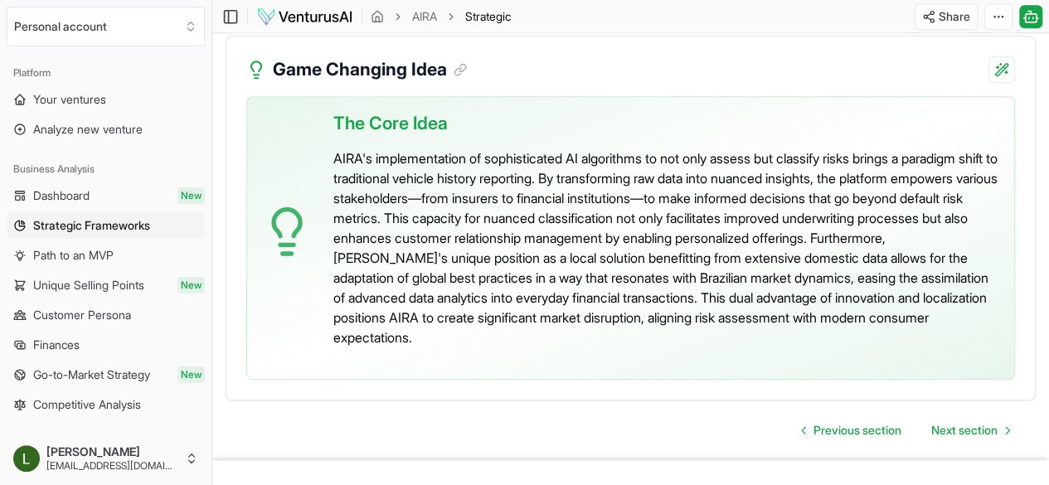
scroll to position [3910, 0]
